Goal: Task Accomplishment & Management: Manage account settings

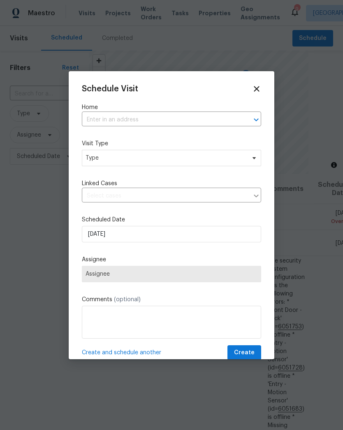
scroll to position [768, 0]
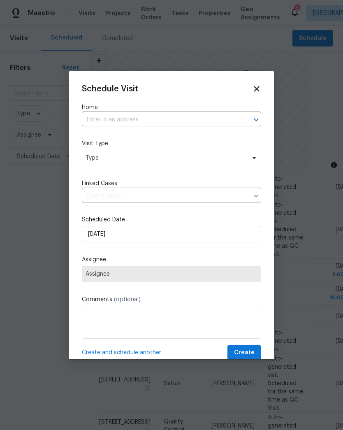
click at [214, 123] on input "text" at bounding box center [160, 120] width 156 height 13
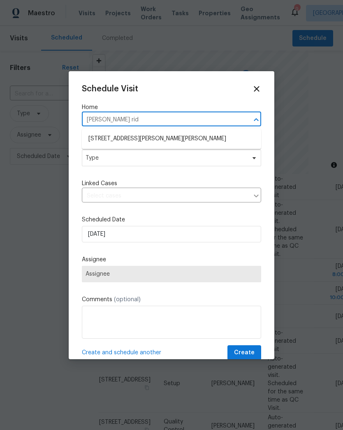
type input "[PERSON_NAME] ridg"
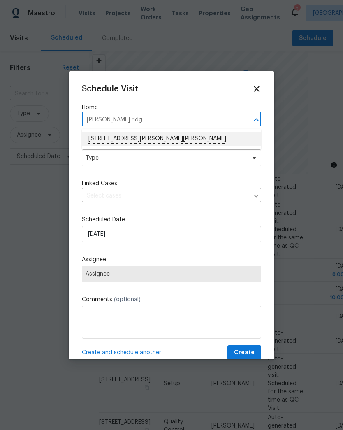
click at [99, 140] on li "[STREET_ADDRESS][PERSON_NAME][PERSON_NAME]" at bounding box center [171, 139] width 179 height 14
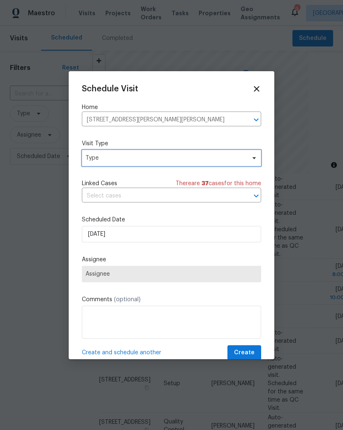
click at [91, 161] on span "Type" at bounding box center [166, 158] width 160 height 8
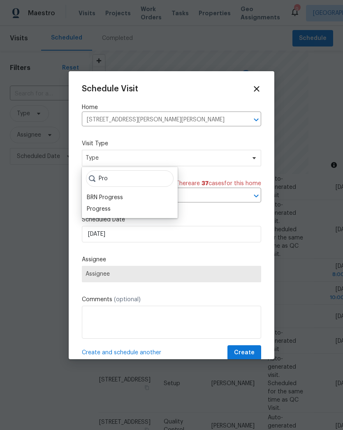
type input "Pro"
click at [91, 210] on div "Progress" at bounding box center [99, 209] width 24 height 8
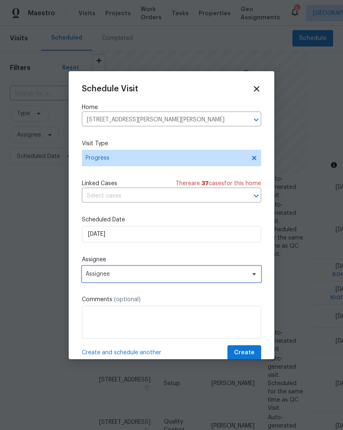
click at [88, 276] on span "Assignee" at bounding box center [166, 274] width 161 height 7
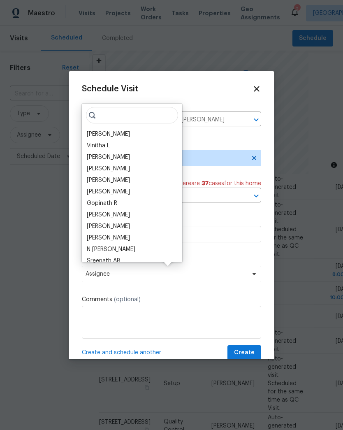
click at [94, 136] on div "[PERSON_NAME]" at bounding box center [108, 134] width 43 height 8
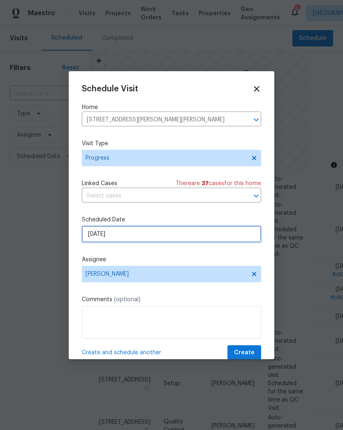
click at [91, 237] on input "[DATE]" at bounding box center [171, 234] width 179 height 16
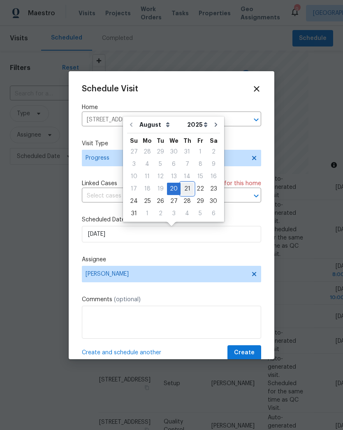
click at [187, 184] on div "21" at bounding box center [187, 189] width 13 height 12
type input "[DATE]"
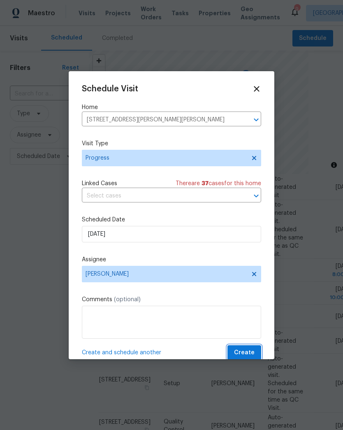
click at [254, 355] on span "Create" at bounding box center [244, 353] width 21 height 10
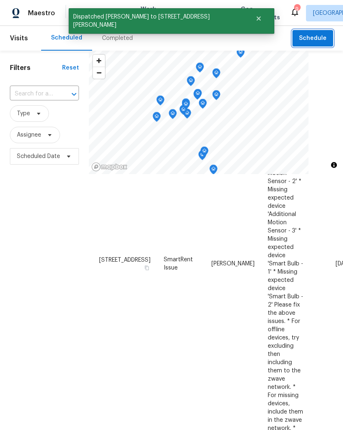
scroll to position [231, 0]
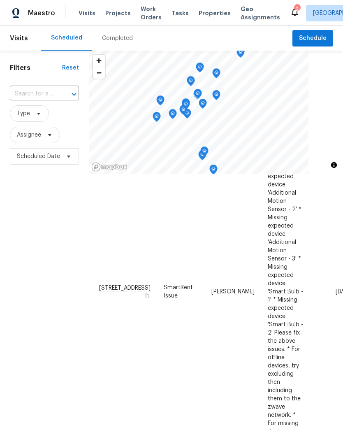
click at [0, 0] on icon at bounding box center [0, 0] width 0 height 0
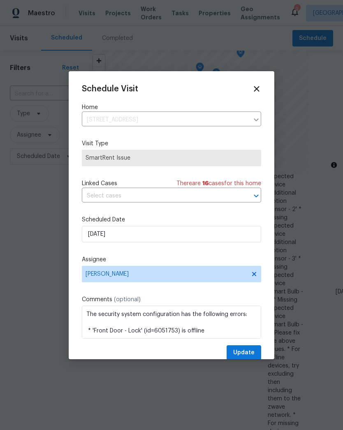
click at [260, 84] on icon at bounding box center [256, 88] width 9 height 9
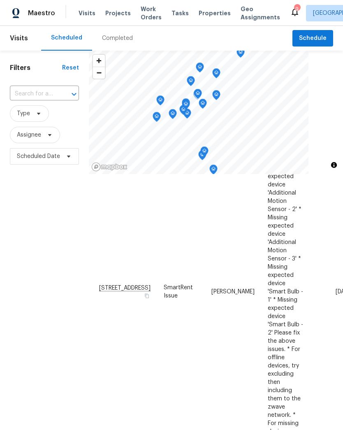
click at [0, 0] on span at bounding box center [0, 0] width 0 height 0
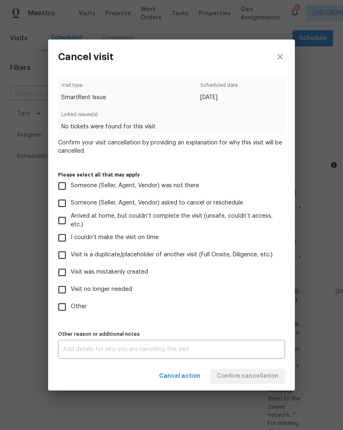
click at [63, 303] on input "Other" at bounding box center [62, 306] width 17 height 17
checkbox input "true"
click at [137, 357] on div "x Other reason or additional notes" at bounding box center [171, 349] width 227 height 19
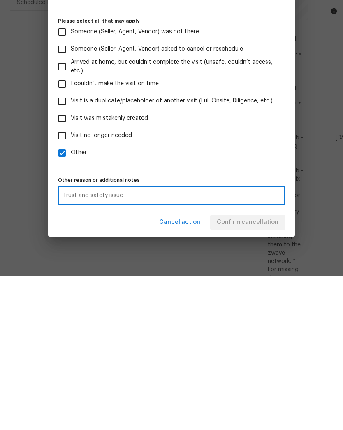
type textarea "Trust and safety issue"
click at [264, 173] on div "Visit type SmartRent Issue Scheduled date [DATE] Linked issues(s) No tickets we…" at bounding box center [171, 218] width 227 height 282
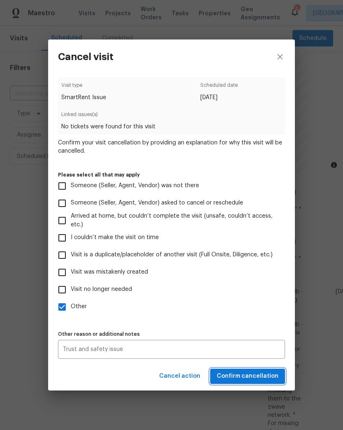
click at [270, 372] on span "Confirm cancellation" at bounding box center [248, 376] width 62 height 10
